Goal: Information Seeking & Learning: Find specific fact

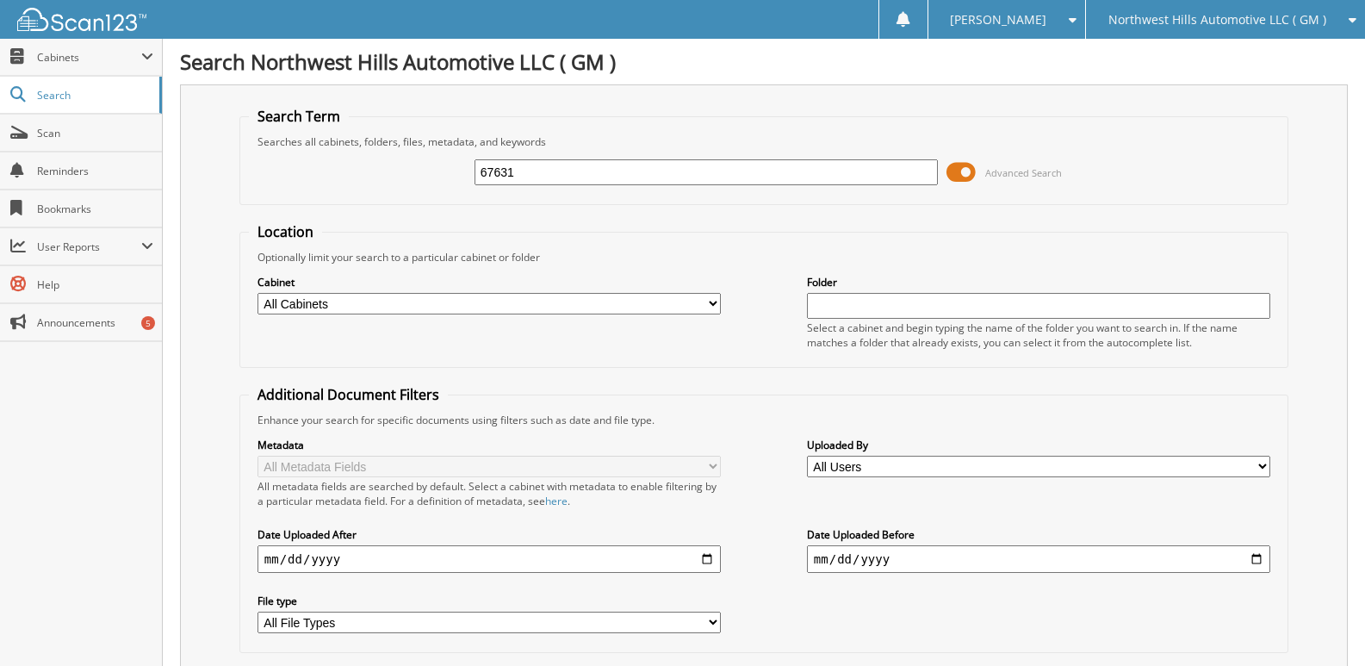
type input "67631"
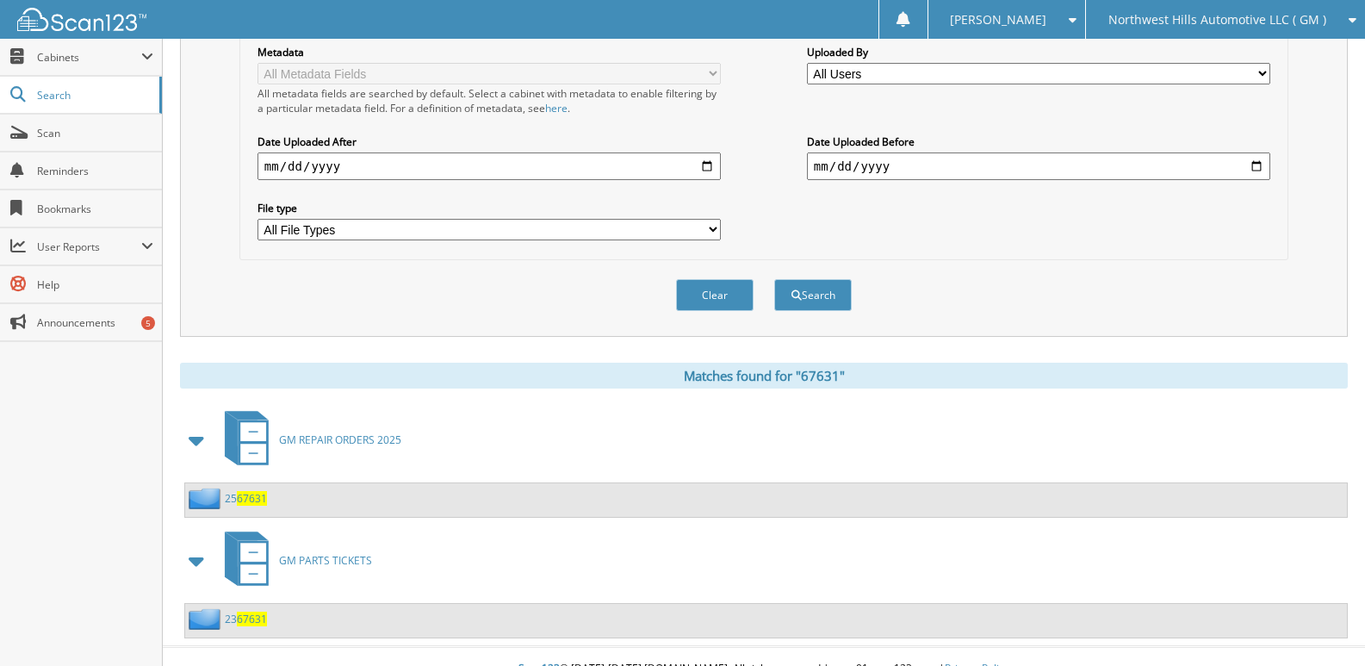
scroll to position [418, 0]
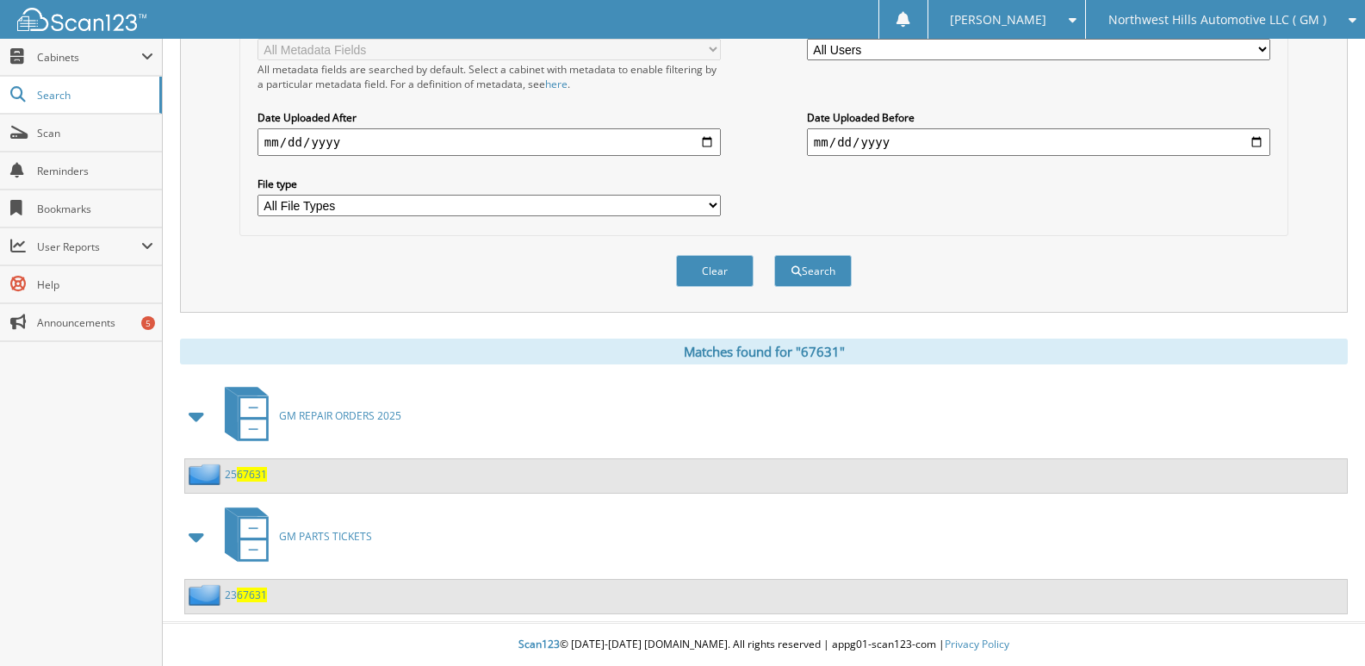
click at [238, 469] on span "67631" at bounding box center [252, 474] width 30 height 15
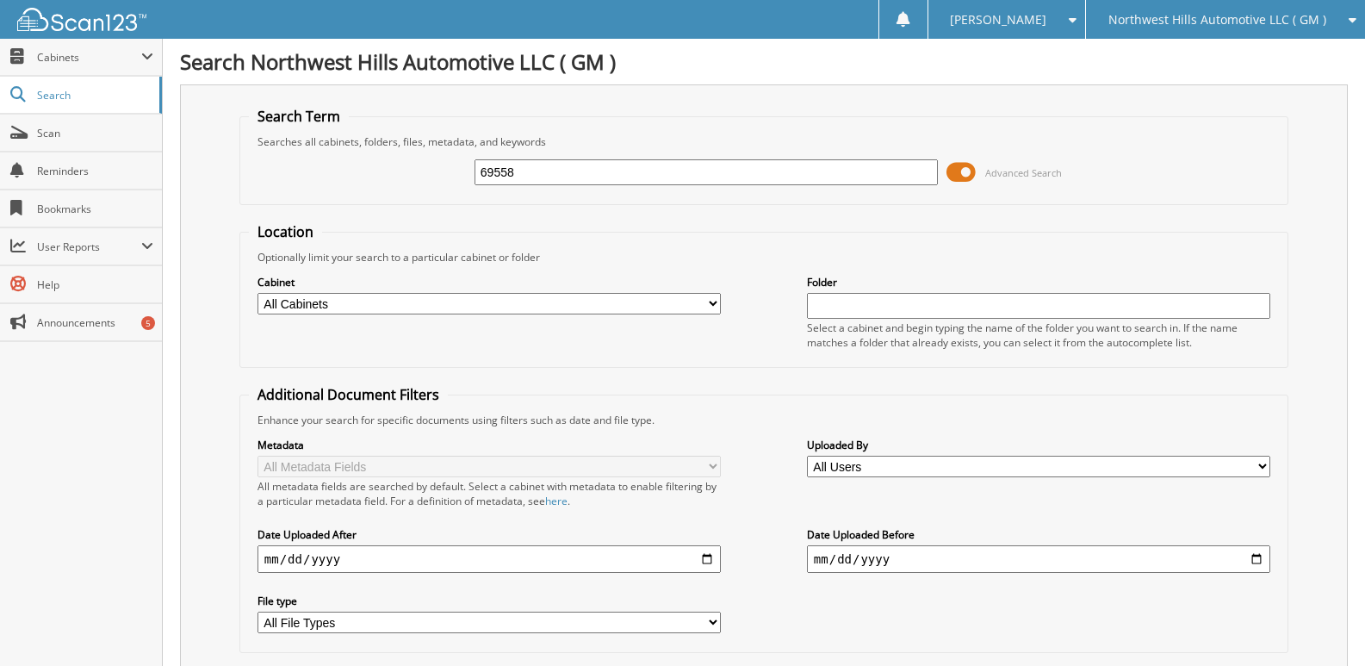
type input "69558"
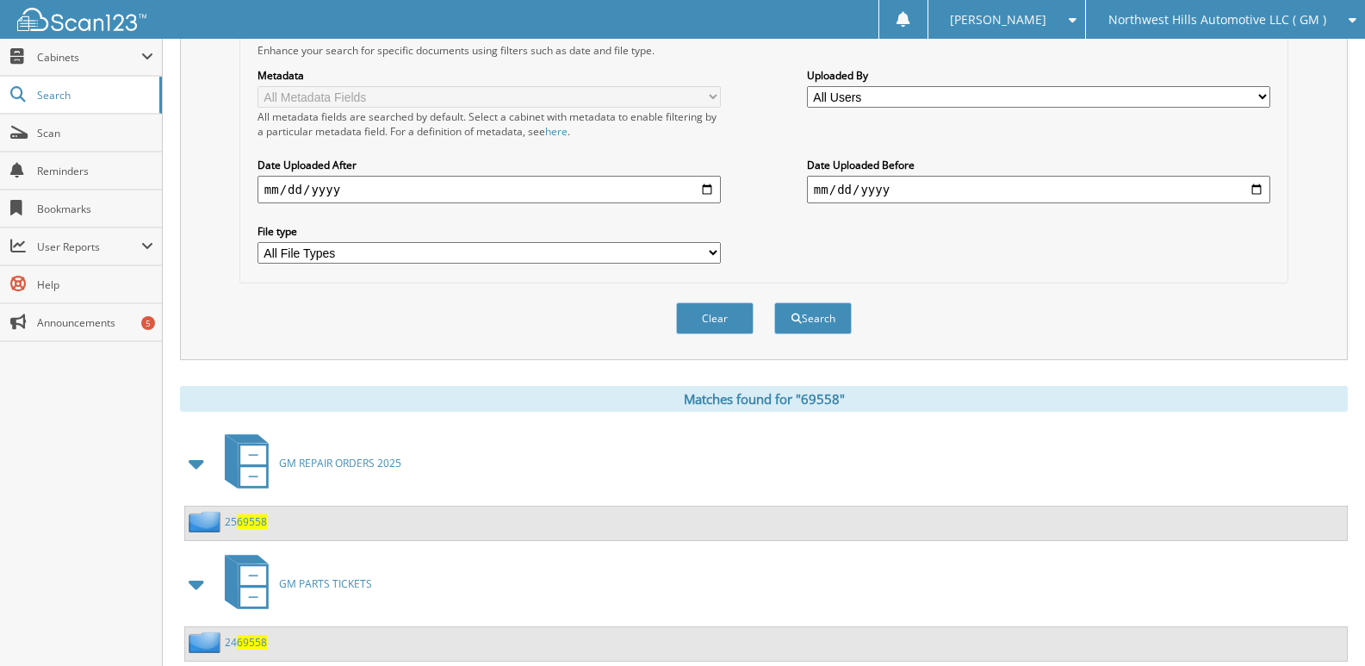
scroll to position [418, 0]
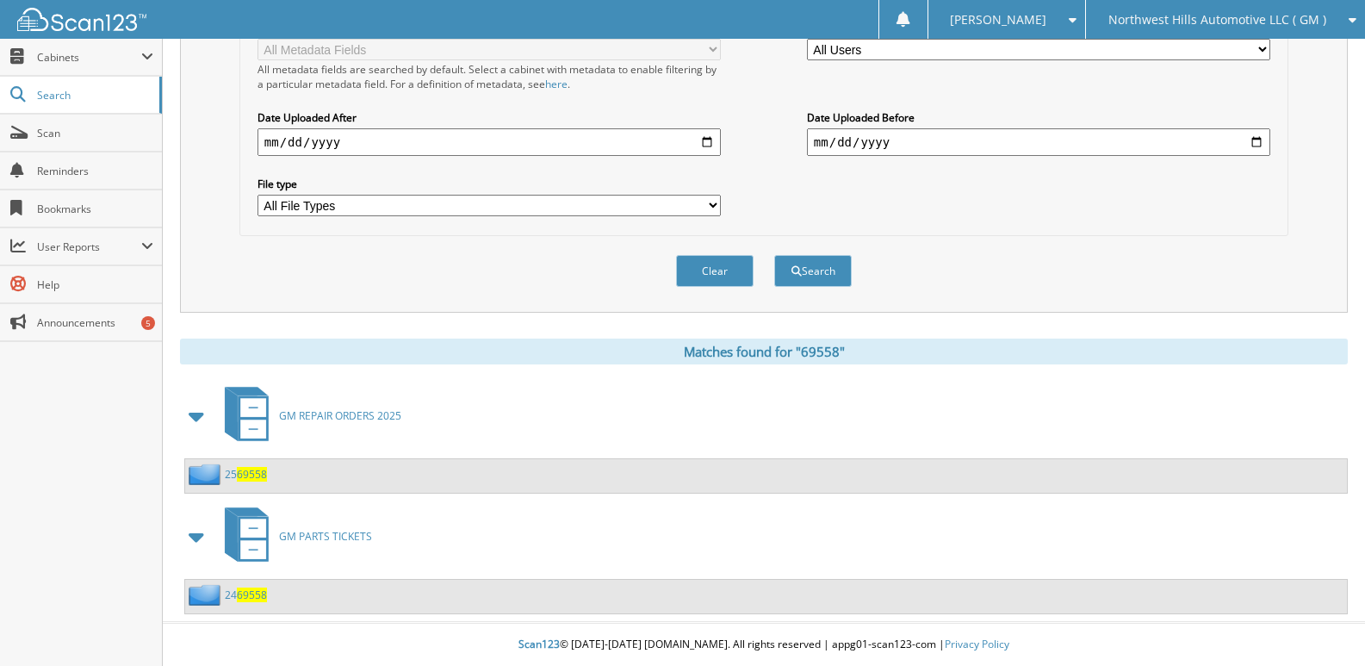
click at [251, 470] on span "69558" at bounding box center [252, 474] width 30 height 15
